Goal: Task Accomplishment & Management: Use online tool/utility

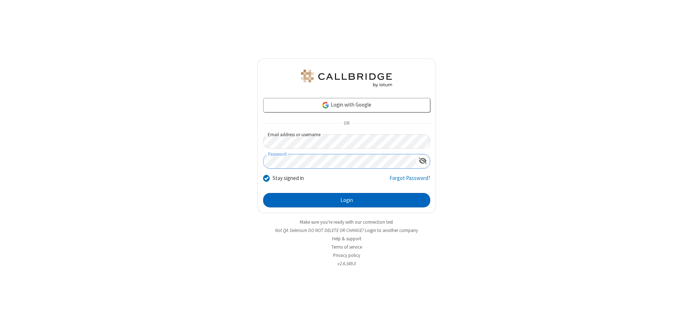
click at [346, 200] on button "Login" at bounding box center [346, 200] width 167 height 14
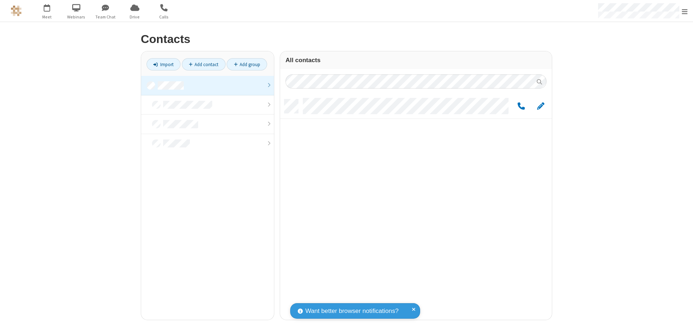
scroll to position [220, 266]
click at [208, 85] on link at bounding box center [207, 85] width 133 height 19
click at [247, 64] on link "Add group" at bounding box center [247, 64] width 40 height 12
